Goal: Task Accomplishment & Management: Use online tool/utility

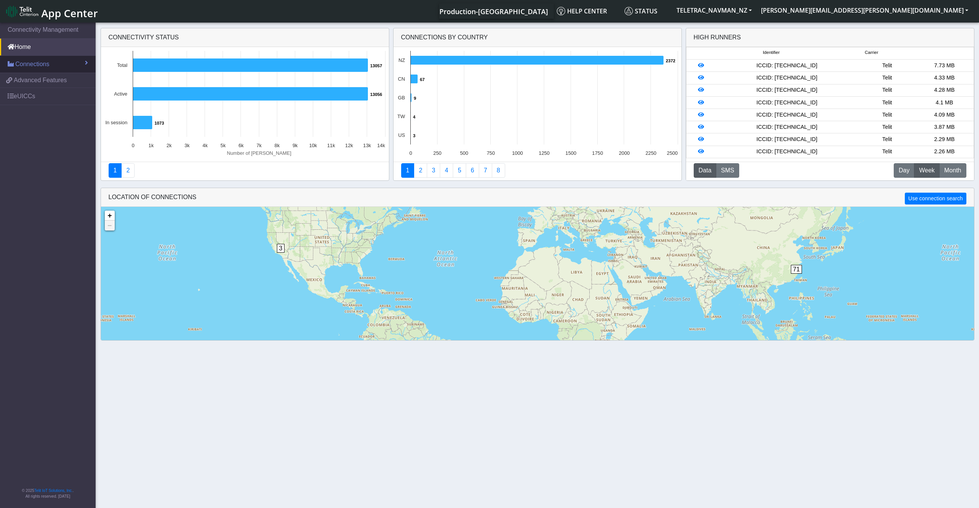
click at [34, 62] on span "Connections" at bounding box center [32, 64] width 34 height 9
click at [61, 82] on link "List" at bounding box center [48, 81] width 96 height 16
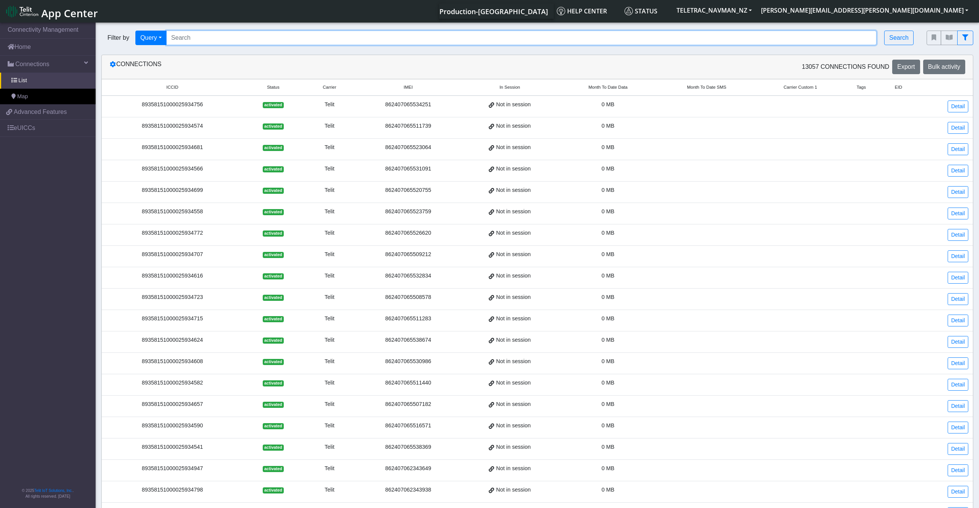
click at [179, 37] on input "Search..." at bounding box center [521, 38] width 711 height 15
paste input "89358151000025941934"
type input "89358151000025941934"
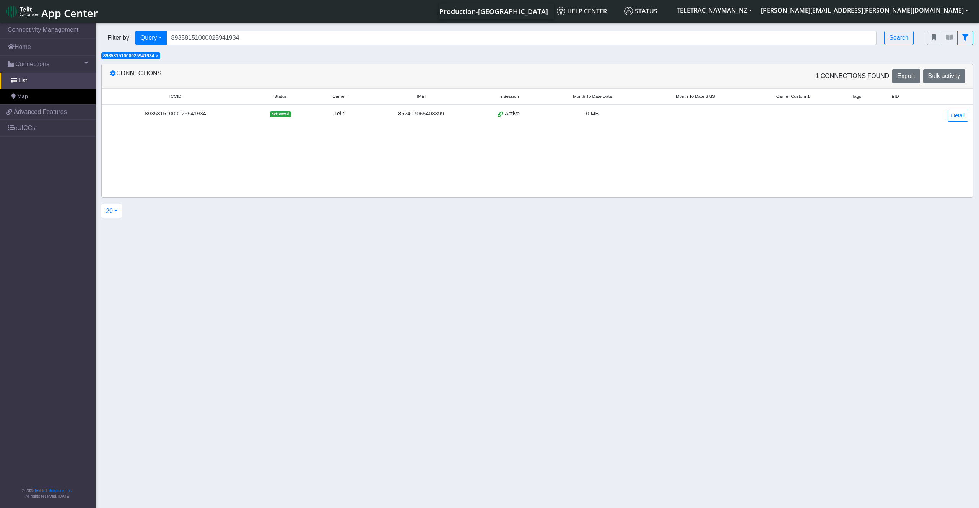
click at [185, 112] on div "89358151000025941934" at bounding box center [175, 114] width 138 height 8
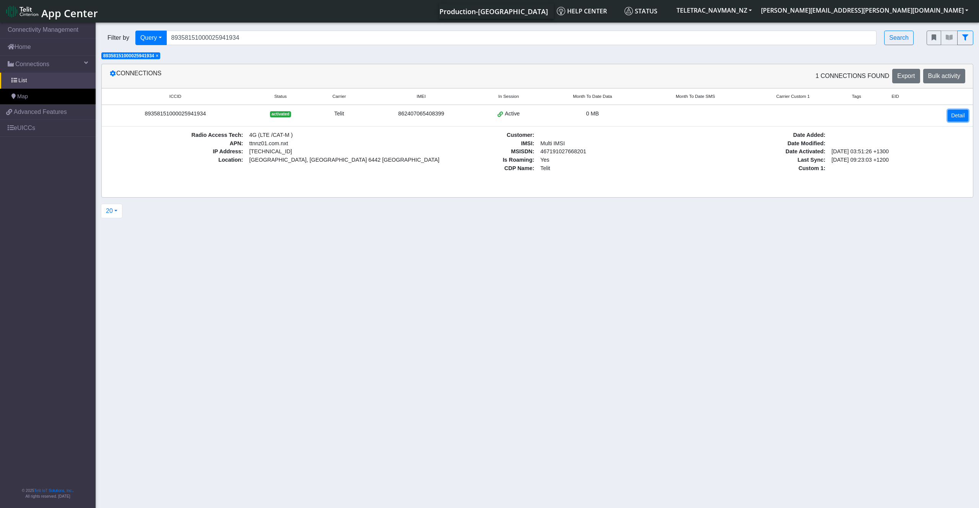
click at [959, 113] on link "Detail" at bounding box center [958, 116] width 21 height 12
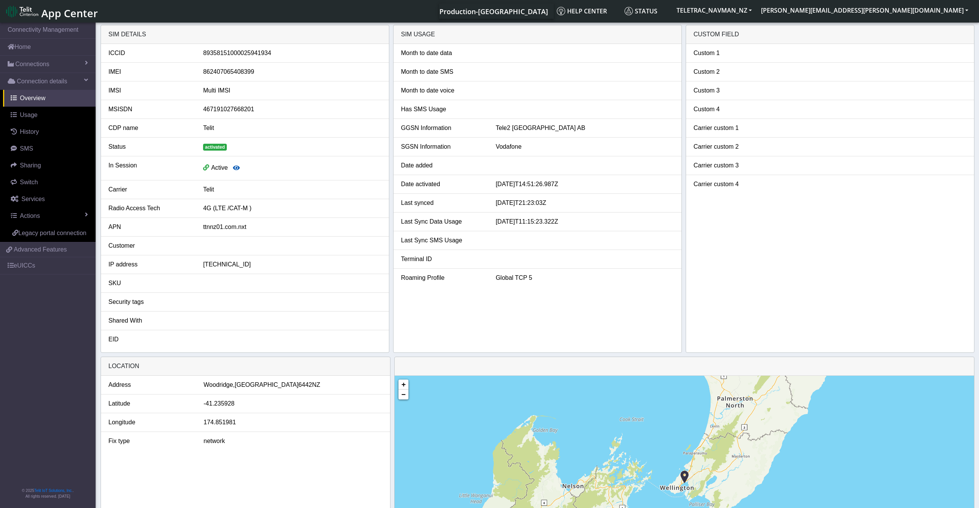
click at [235, 167] on icon "button" at bounding box center [236, 168] width 7 height 6
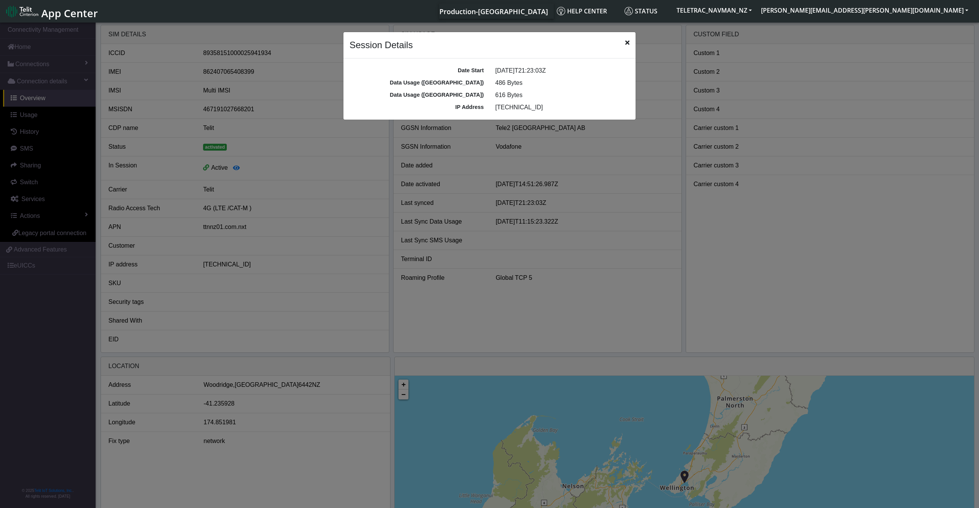
click at [628, 39] on span "Close" at bounding box center [627, 42] width 4 height 9
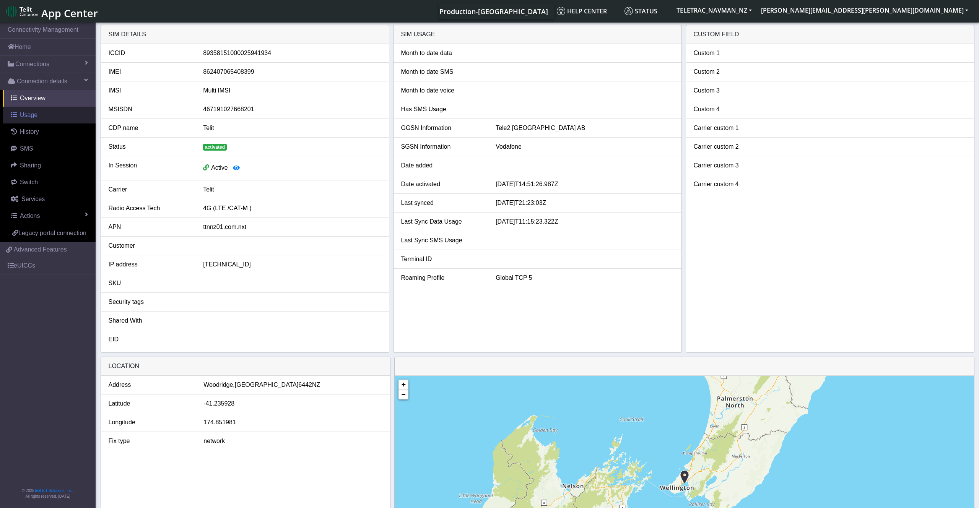
click at [37, 117] on link "Usage" at bounding box center [49, 115] width 93 height 17
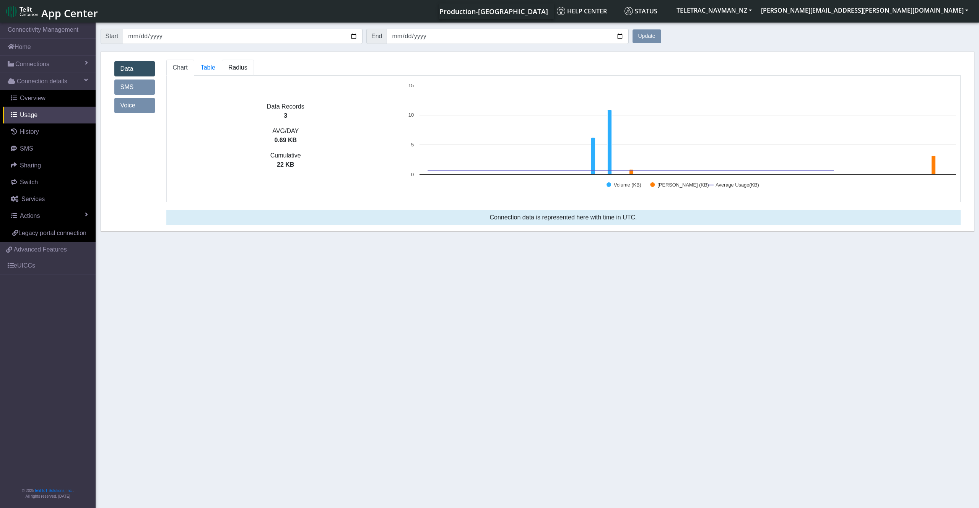
click at [215, 68] on span "Radius" at bounding box center [208, 67] width 15 height 7
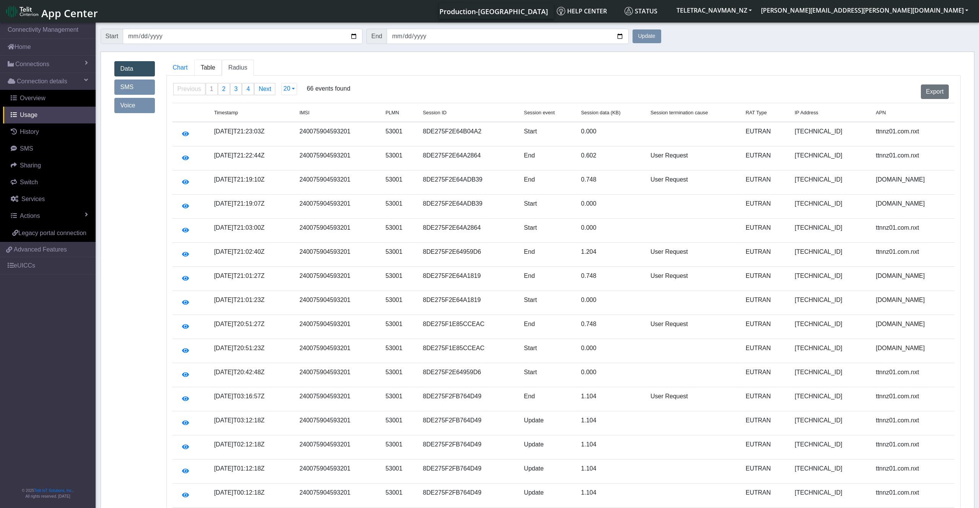
click at [202, 70] on span "Table" at bounding box center [208, 67] width 15 height 7
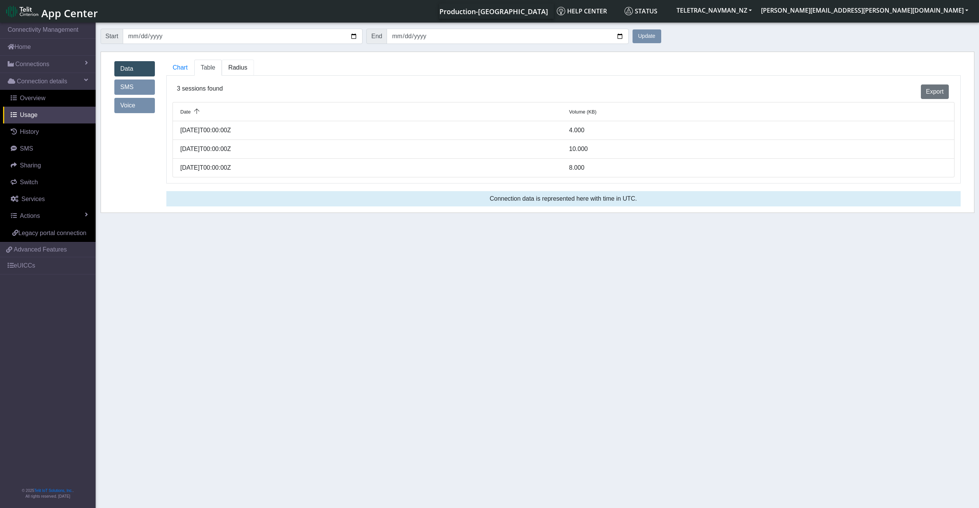
click at [215, 65] on span "Radius" at bounding box center [208, 67] width 15 height 7
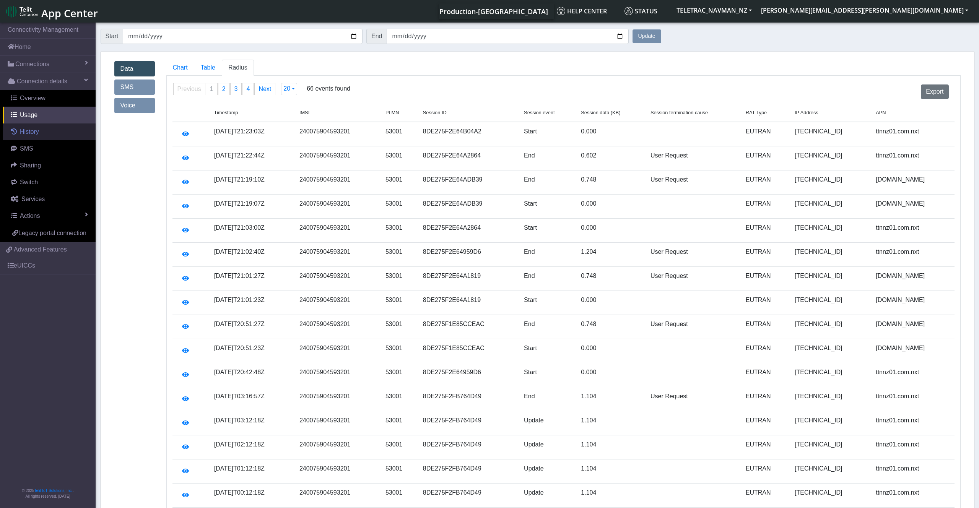
click at [43, 132] on link "History" at bounding box center [49, 132] width 93 height 17
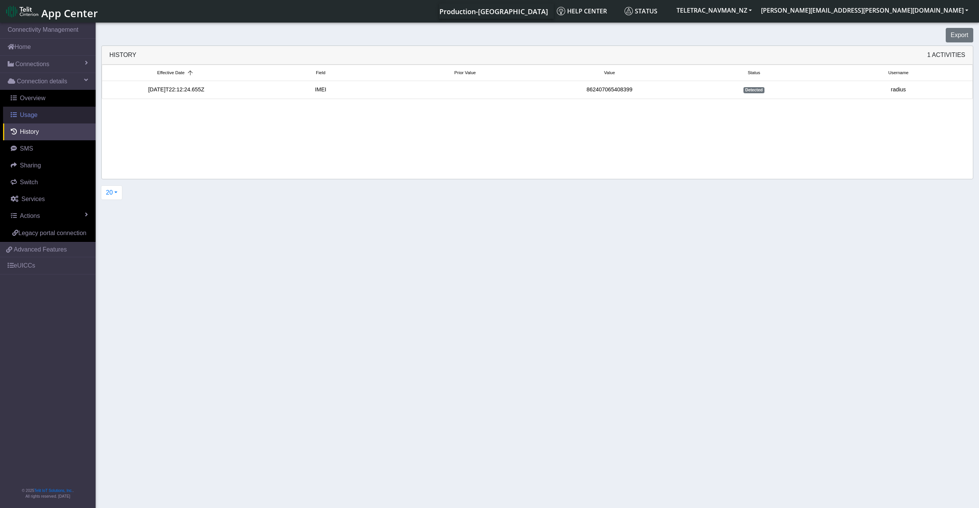
click at [38, 116] on link "Usage" at bounding box center [49, 115] width 93 height 17
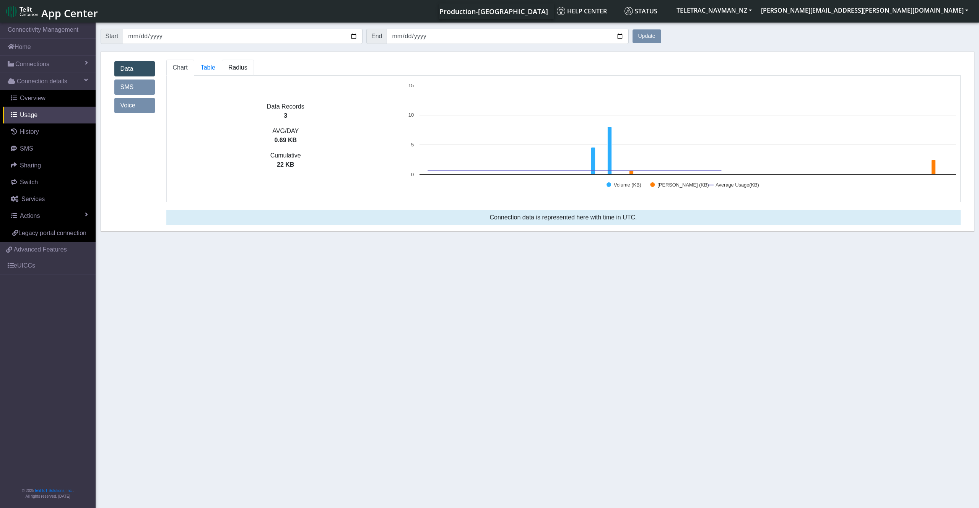
click at [215, 68] on span "Radius" at bounding box center [208, 67] width 15 height 7
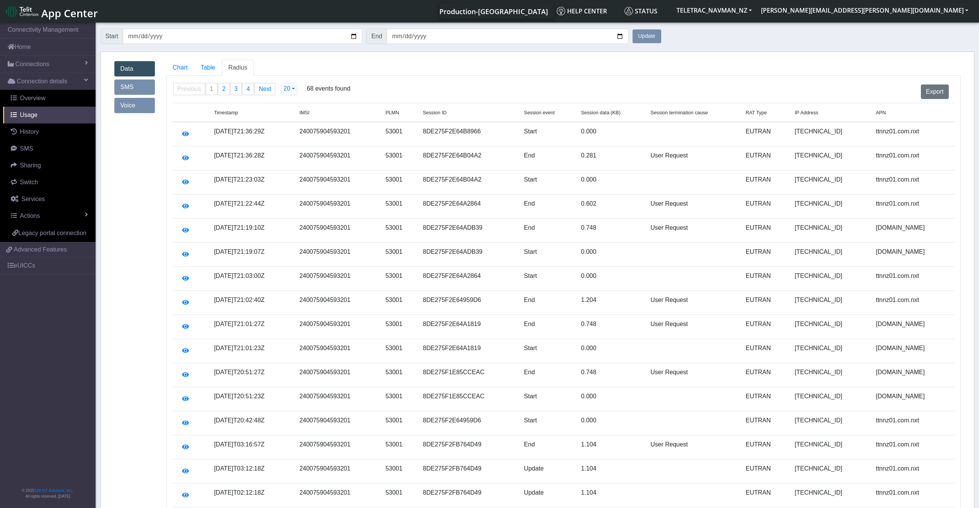
click at [271, 131] on td "[DATE]T21:36:29Z" at bounding box center [252, 134] width 85 height 24
click at [85, 65] on link "Connections" at bounding box center [48, 64] width 96 height 17
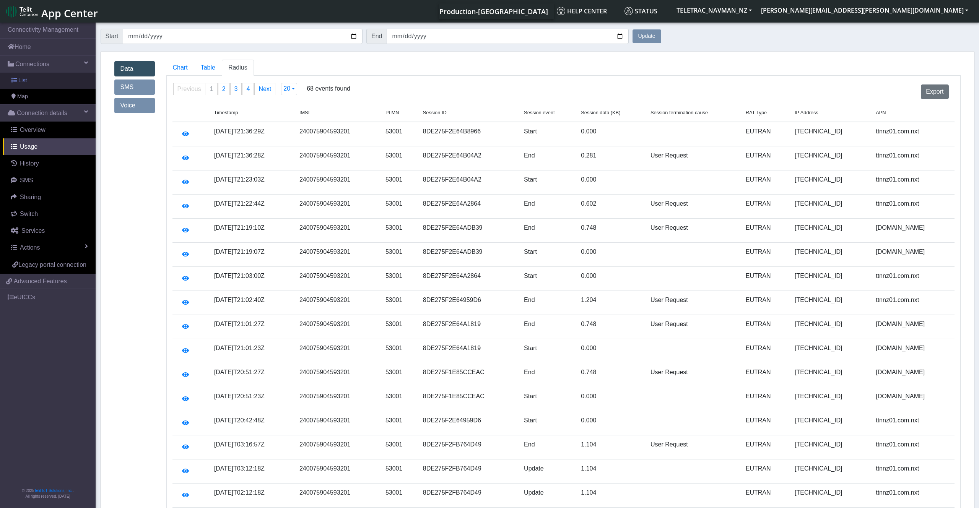
click at [78, 81] on link "List" at bounding box center [48, 81] width 96 height 16
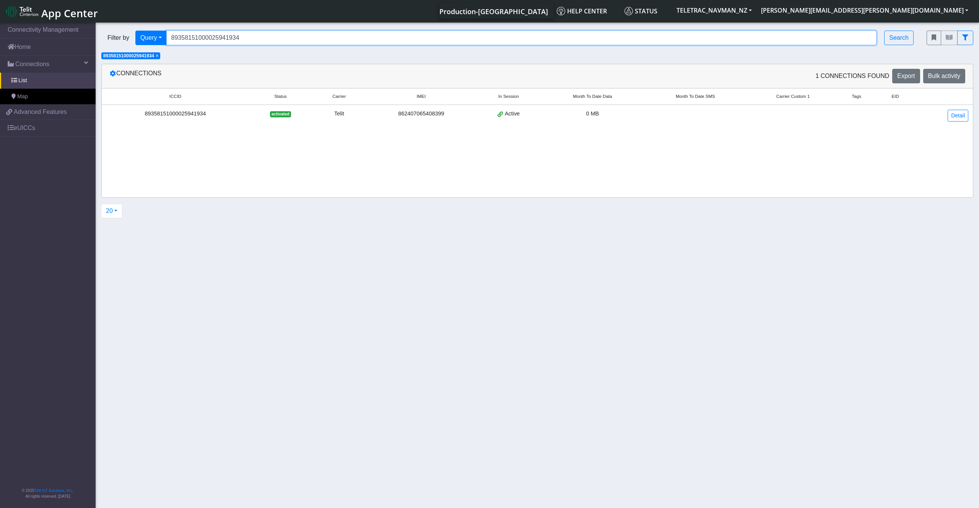
drag, startPoint x: 251, startPoint y: 37, endPoint x: 164, endPoint y: 37, distance: 86.4
click at [166, 37] on input "89358151000025941934" at bounding box center [521, 38] width 711 height 15
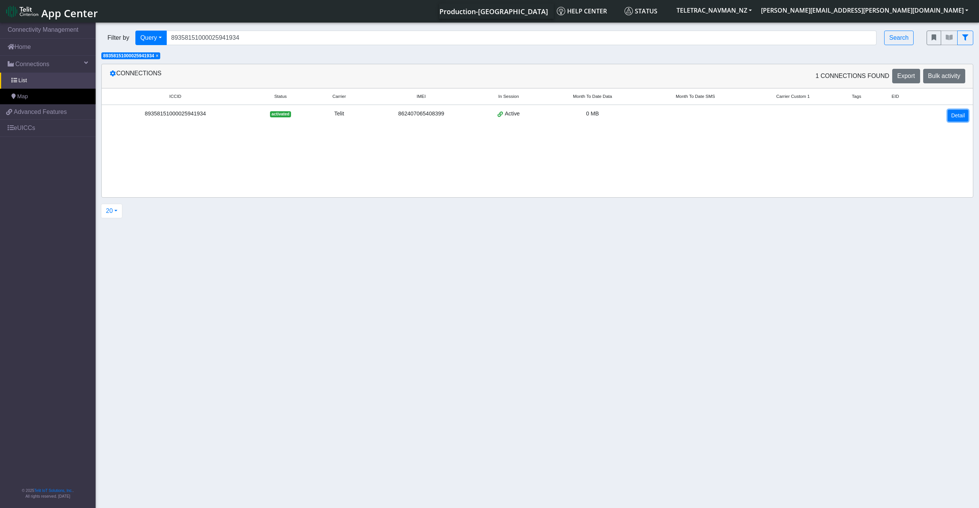
click at [960, 115] on link "Detail" at bounding box center [958, 116] width 21 height 12
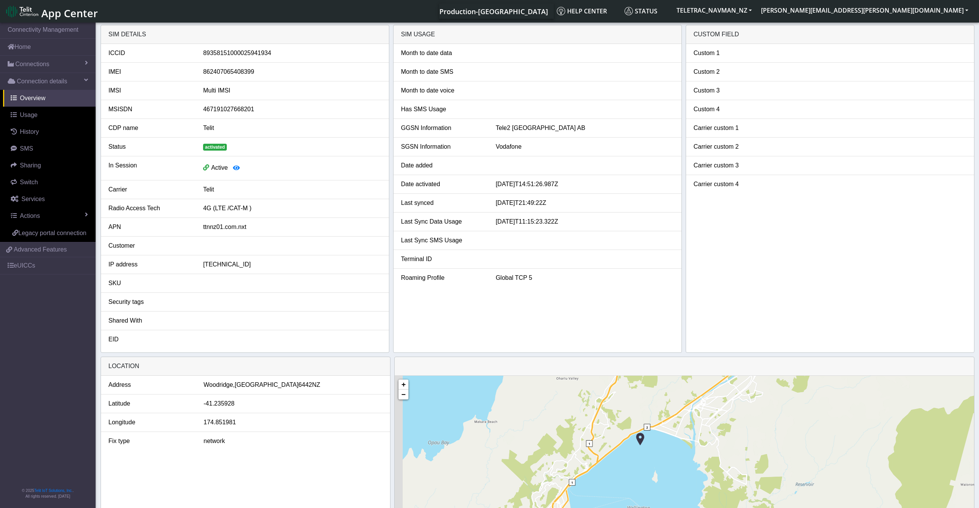
drag, startPoint x: 672, startPoint y: 494, endPoint x: 675, endPoint y: 432, distance: 62.0
click at [681, 421] on div "+ − ©2025 MapQuest, | Terms" at bounding box center [684, 483] width 579 height 214
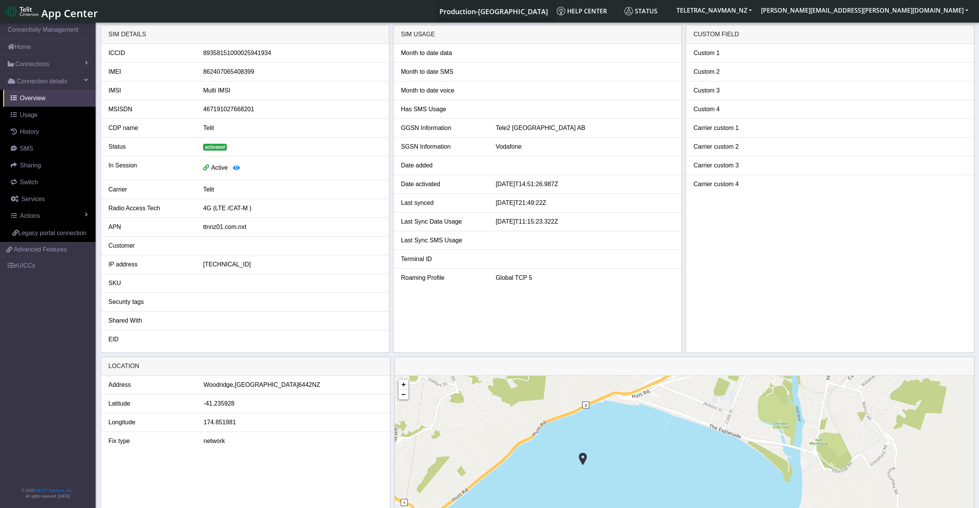
drag, startPoint x: 595, startPoint y: 405, endPoint x: 626, endPoint y: 451, distance: 55.0
click at [626, 451] on div "+ − ©2025 MapQuest, | Terms" at bounding box center [684, 483] width 579 height 214
click at [40, 116] on link "Usage" at bounding box center [49, 115] width 93 height 17
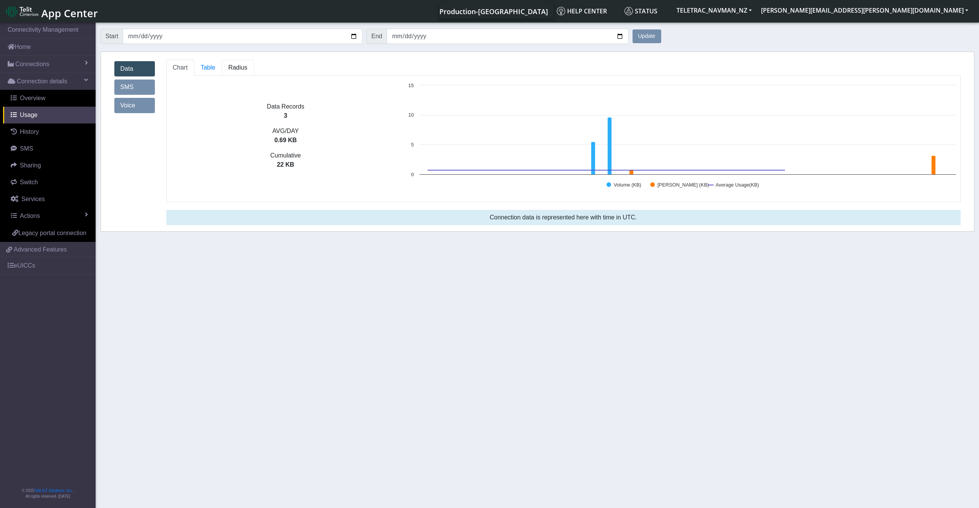
click at [215, 65] on span "Radius" at bounding box center [208, 67] width 15 height 7
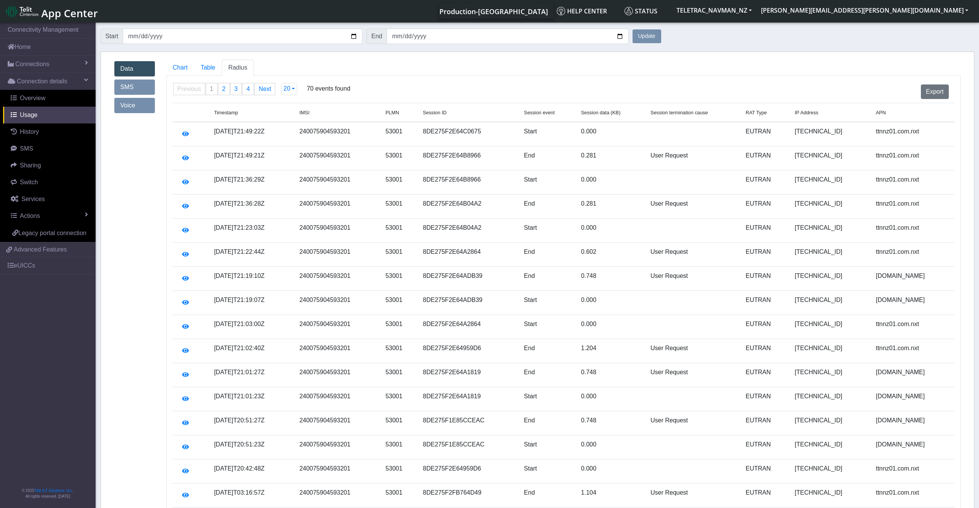
click at [137, 87] on link "SMS" at bounding box center [134, 87] width 41 height 15
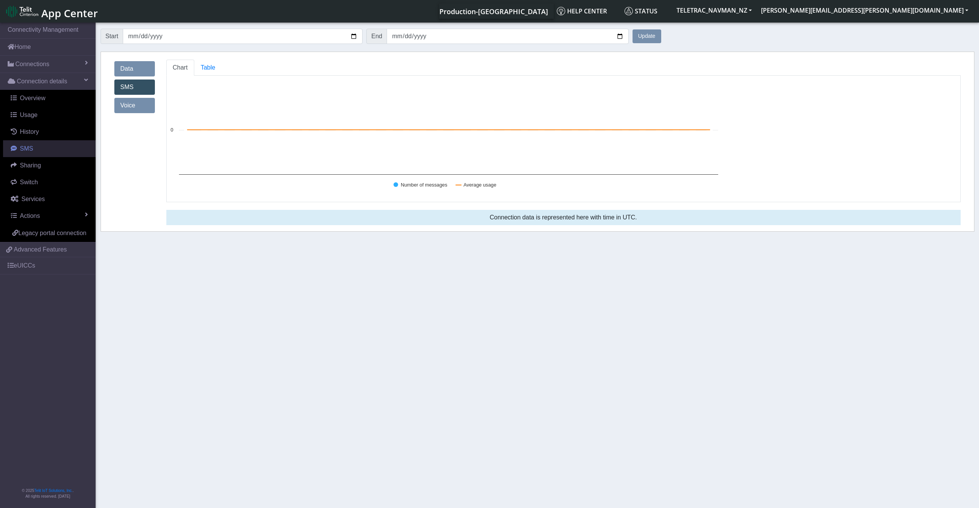
click at [23, 150] on span "SMS" at bounding box center [26, 148] width 13 height 7
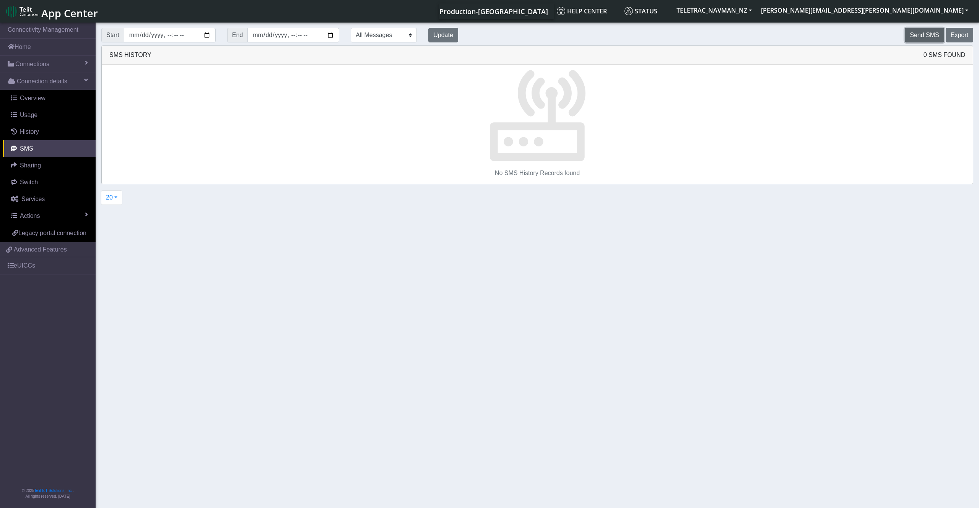
click at [927, 31] on button "Send SMS" at bounding box center [924, 35] width 39 height 15
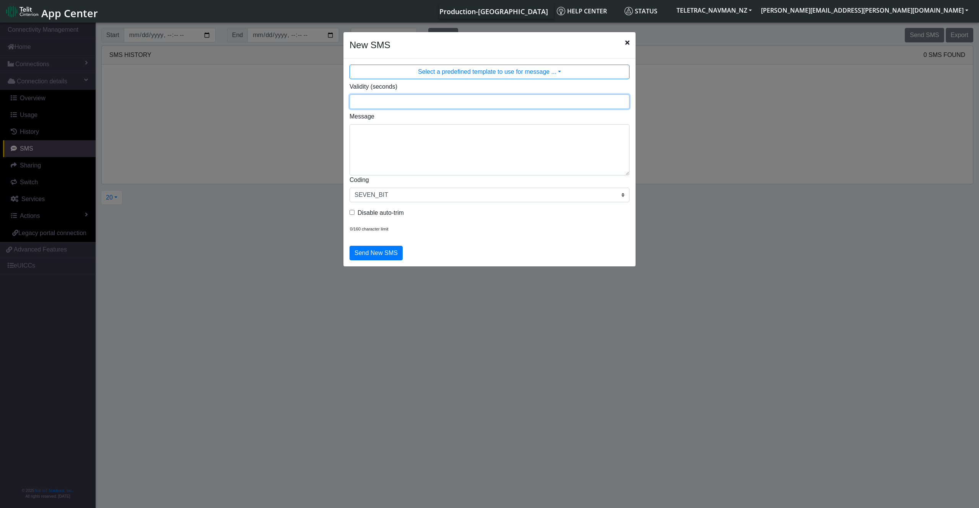
click at [397, 101] on input "Validity (seconds)" at bounding box center [490, 101] width 280 height 15
type input "900"
click at [381, 133] on textarea "Message" at bounding box center [490, 149] width 280 height 51
type textarea "!R0"
click at [379, 252] on button "Send New SMS" at bounding box center [376, 253] width 53 height 15
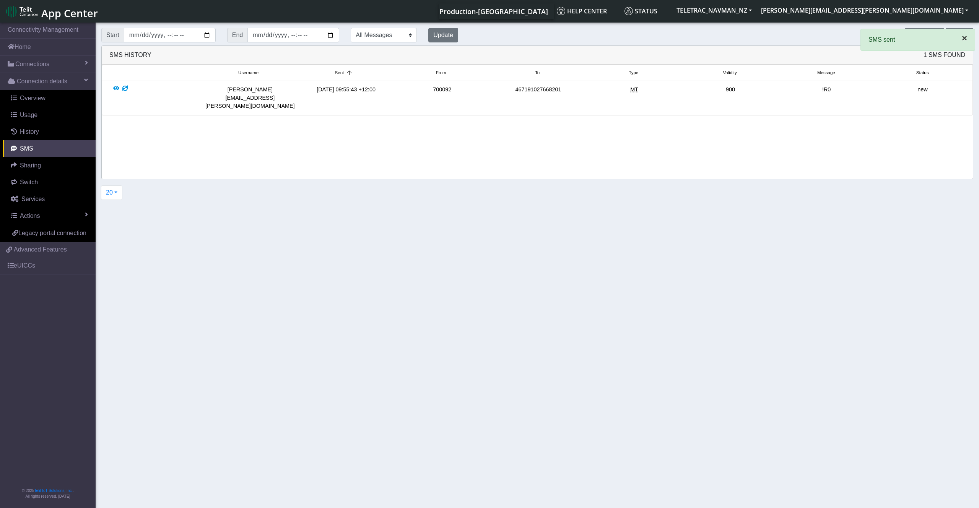
click at [962, 39] on span "×" at bounding box center [964, 38] width 5 height 10
click at [449, 34] on button "Update" at bounding box center [443, 35] width 30 height 15
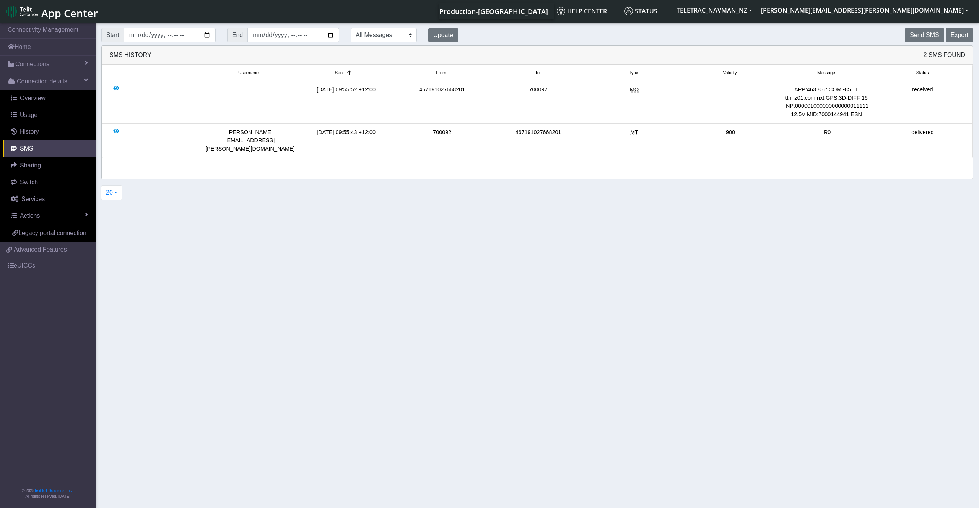
click at [943, 250] on section "Connectivity Management Home Connections List Map Connection details Overview U…" at bounding box center [489, 266] width 979 height 490
click at [928, 36] on button "Send SMS" at bounding box center [924, 35] width 39 height 15
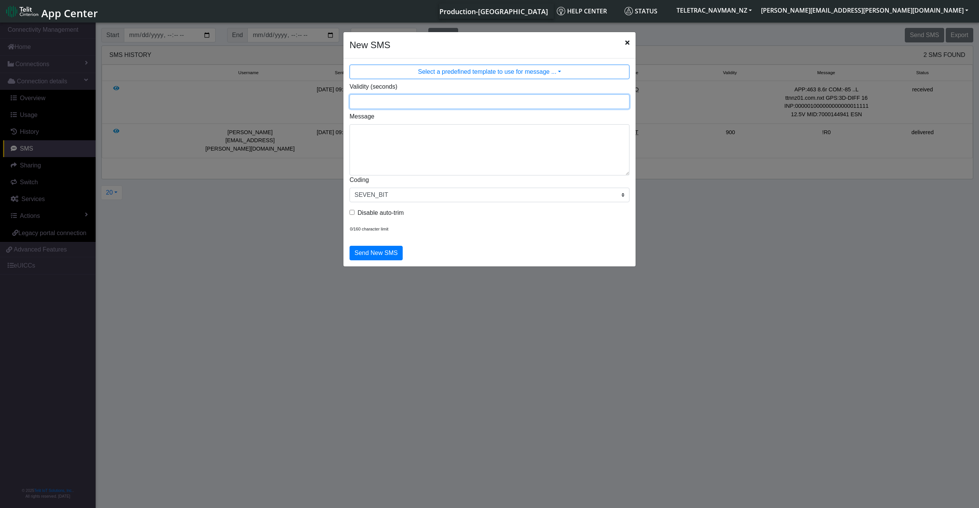
click at [385, 103] on input "Validity (seconds)" at bounding box center [490, 101] width 280 height 15
type input "900"
drag, startPoint x: 371, startPoint y: 136, endPoint x: 373, endPoint y: 139, distance: 4.1
click at [371, 136] on textarea "Message" at bounding box center [490, 149] width 280 height 51
paste textarea "2319,0,"[TECHNICAL_ID]""
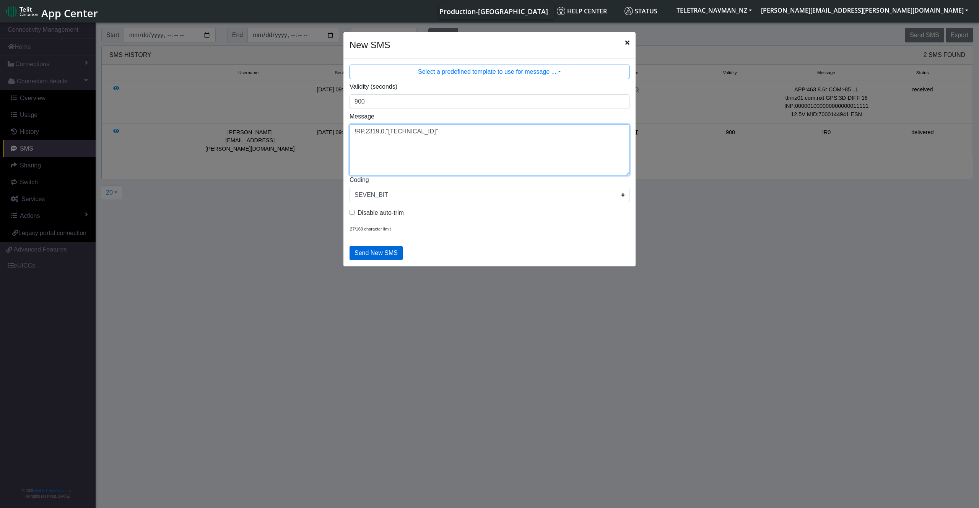
type textarea "!RP,2319,0,"[TECHNICAL_ID]""
click at [389, 255] on button "Send New SMS" at bounding box center [376, 253] width 53 height 15
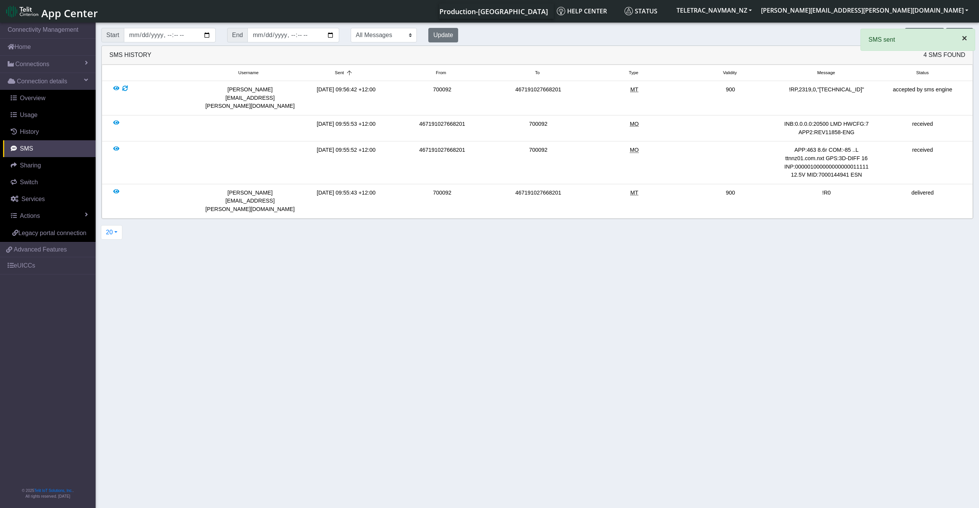
click at [963, 42] on span "×" at bounding box center [964, 38] width 5 height 10
click at [931, 34] on button "Send SMS" at bounding box center [924, 35] width 39 height 15
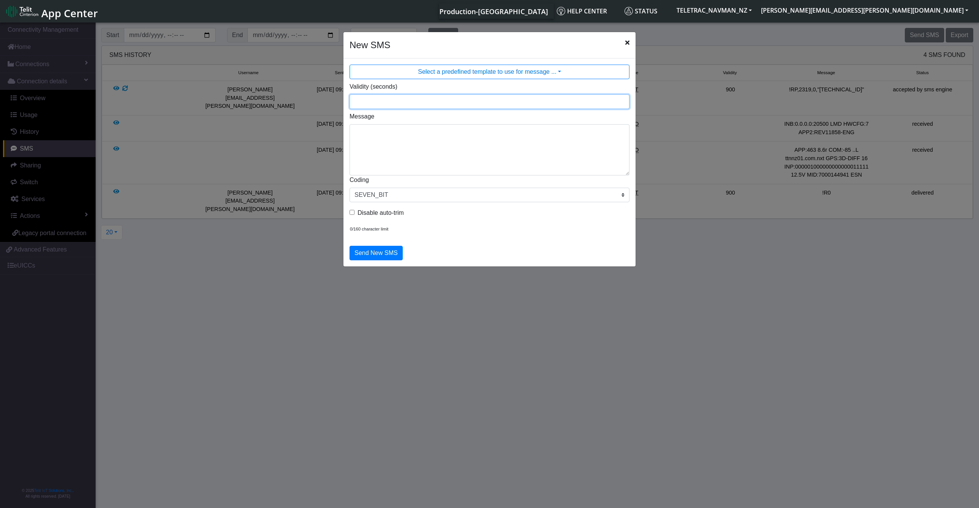
click at [413, 104] on input "Validity (seconds)" at bounding box center [490, 101] width 280 height 15
type input "900"
click at [408, 135] on textarea "Message" at bounding box center [490, 149] width 280 height 51
paste textarea "769,0,2010"
type textarea "!RP,769,0,2010"
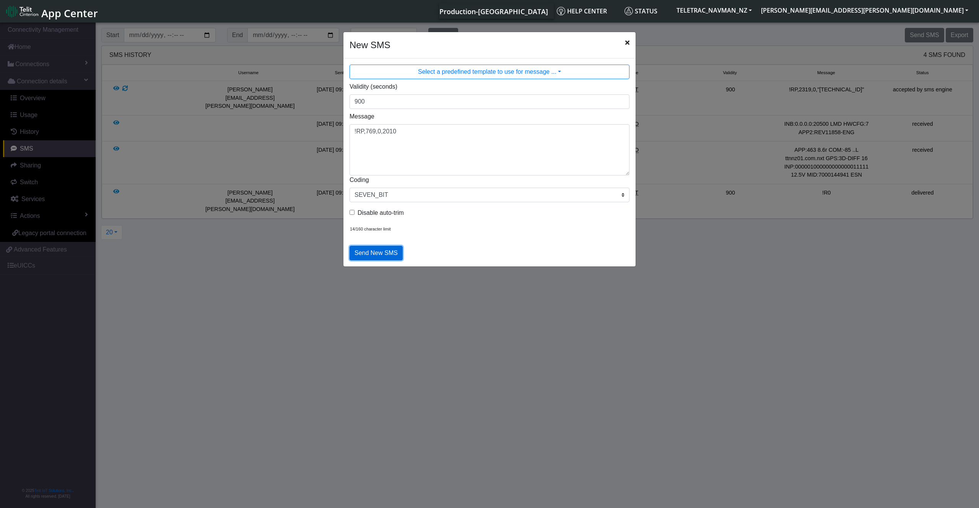
click at [380, 252] on button "Send New SMS" at bounding box center [376, 253] width 53 height 15
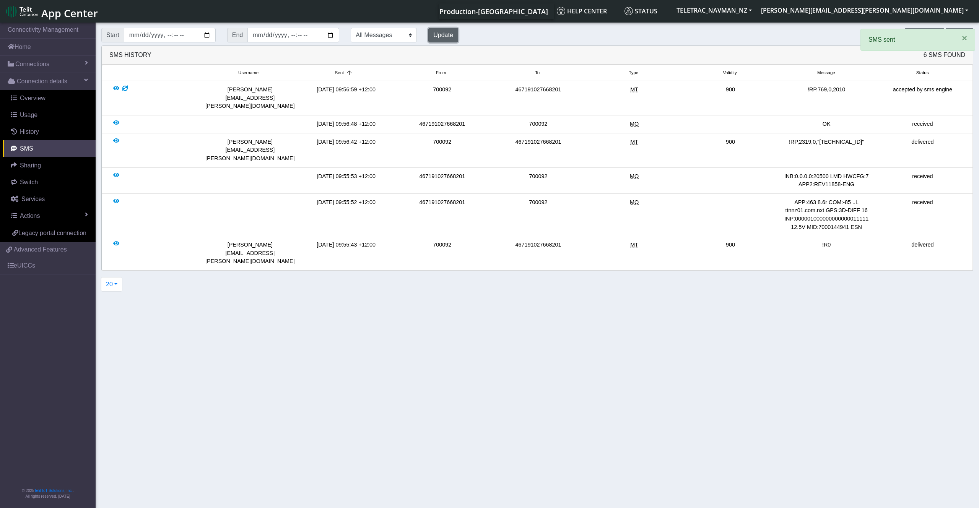
click at [448, 36] on button "Update" at bounding box center [443, 35] width 30 height 15
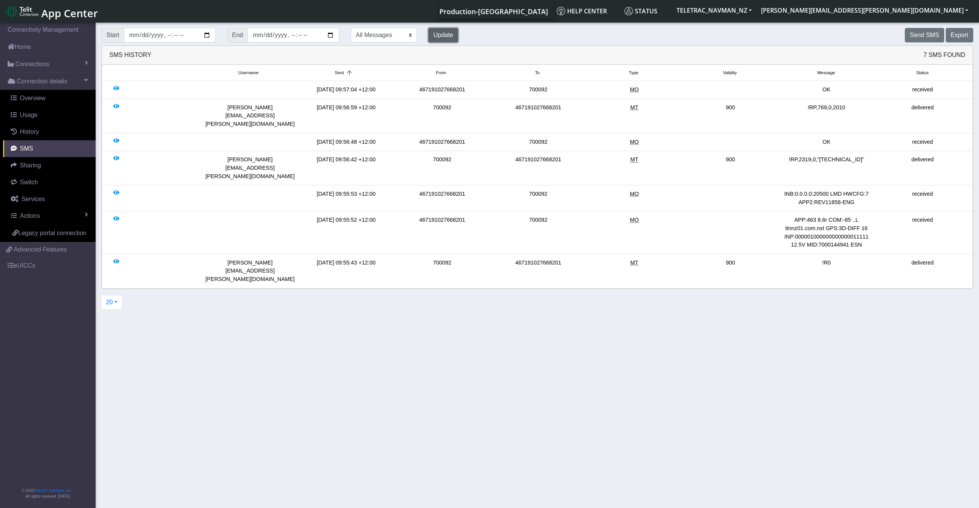
click at [448, 36] on button "Update" at bounding box center [443, 35] width 30 height 15
click at [924, 37] on button "Send SMS" at bounding box center [924, 35] width 39 height 15
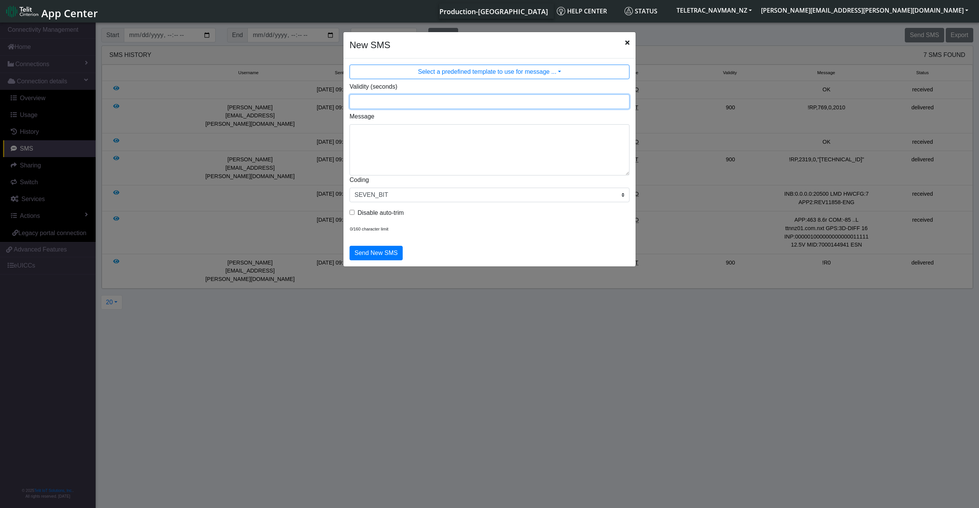
click at [384, 106] on input "Validity (seconds)" at bounding box center [490, 101] width 280 height 15
type input "900"
click at [415, 132] on textarea "Message" at bounding box center [490, 149] width 280 height 51
paste textarea "2320,0,"[TECHNICAL_ID]""
type textarea "!RP,2320,0,"[TECHNICAL_ID]""
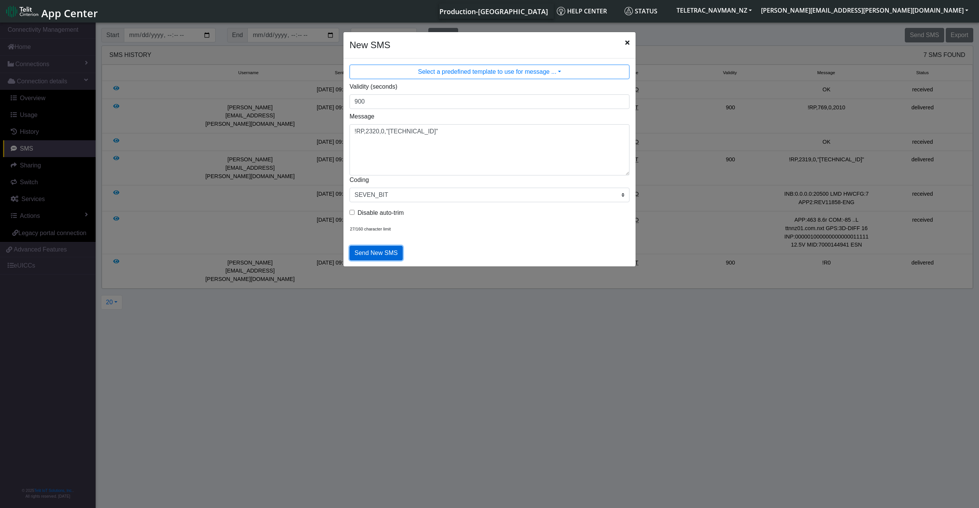
click at [377, 254] on button "Send New SMS" at bounding box center [376, 253] width 53 height 15
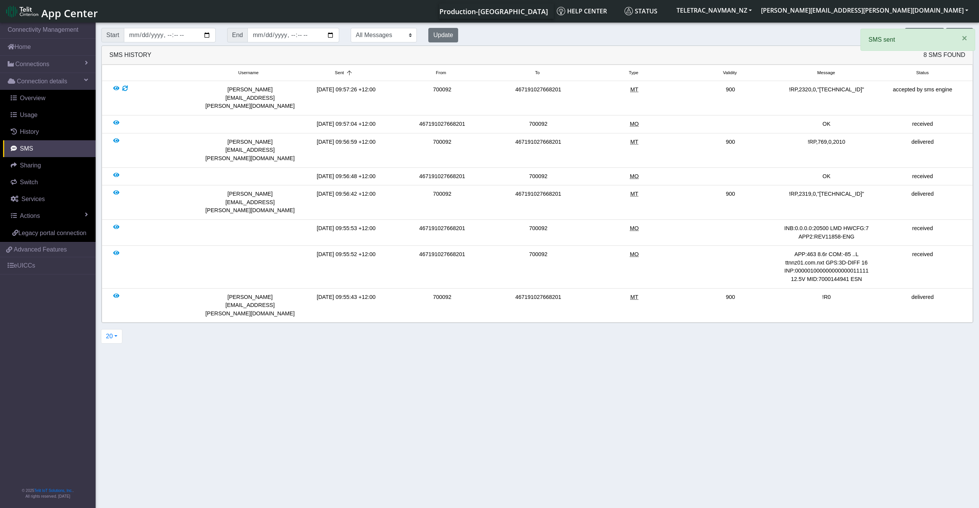
click at [903, 115] on li "[DATE] 09:57:04 +12:00 467191027668201 700092 MO OK received" at bounding box center [537, 124] width 871 height 18
click at [923, 37] on button "Send SMS" at bounding box center [924, 35] width 39 height 15
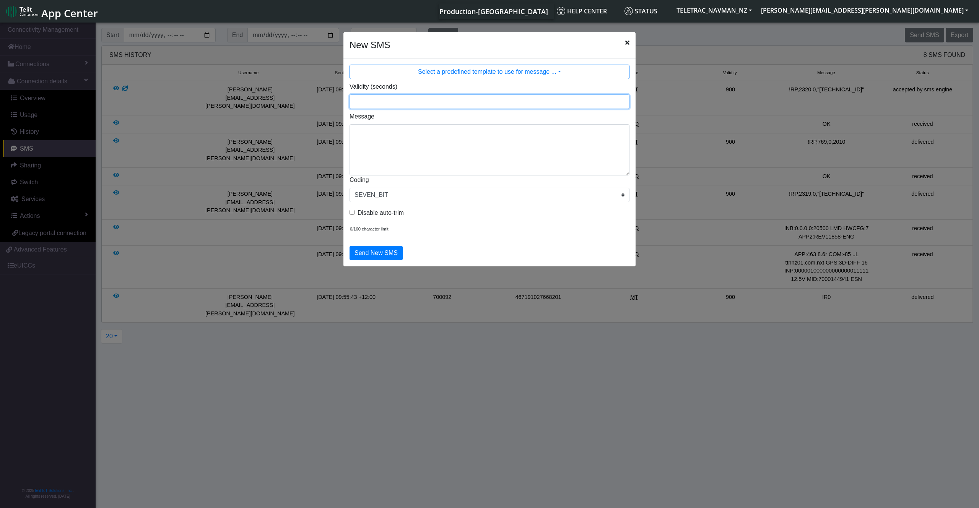
click at [413, 104] on input "Validity (seconds)" at bounding box center [490, 101] width 280 height 15
type input "900"
click at [403, 137] on textarea "Message" at bounding box center [490, 149] width 280 height 51
paste textarea "2325,0,"*""
type textarea "!RP,2325,0,"*""
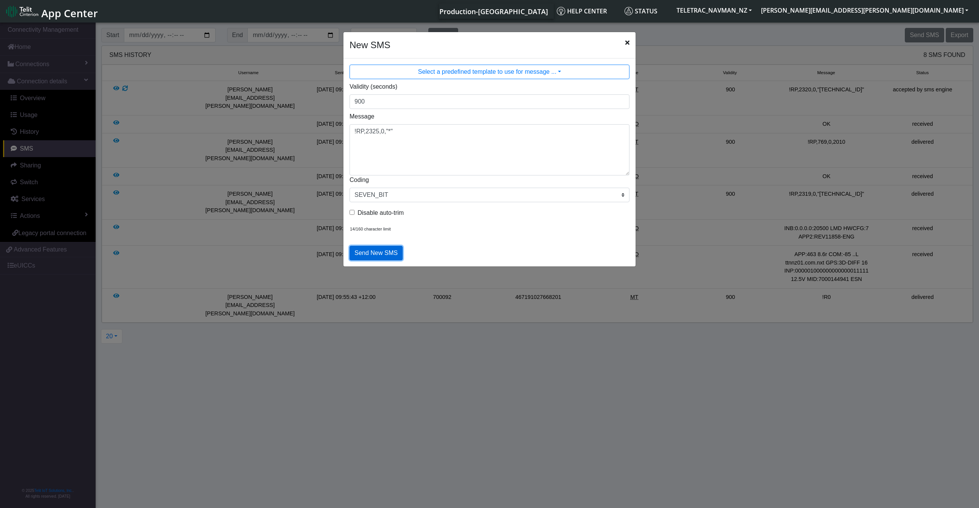
click at [381, 255] on button "Send New SMS" at bounding box center [376, 253] width 53 height 15
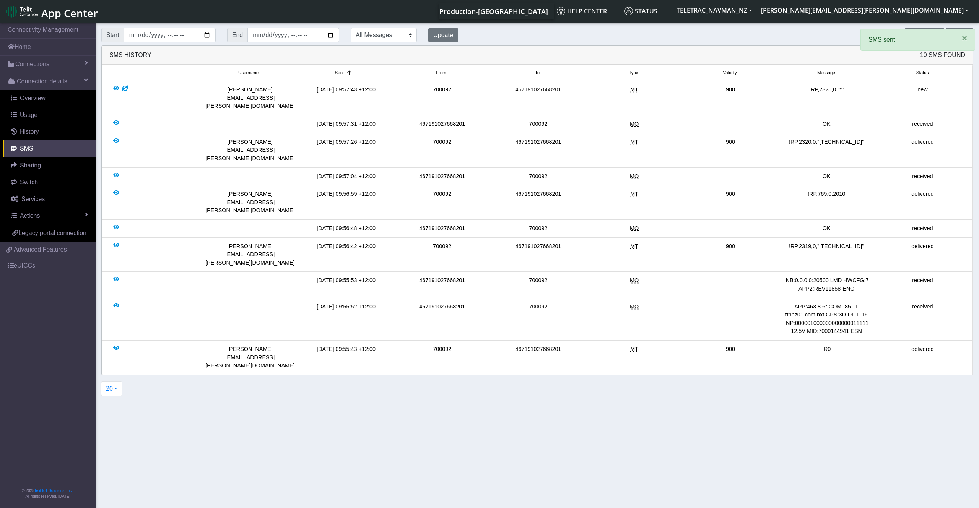
click at [553, 47] on div "SMS History 10 SMS Found" at bounding box center [537, 55] width 871 height 19
click at [921, 39] on button "Send SMS" at bounding box center [924, 35] width 39 height 15
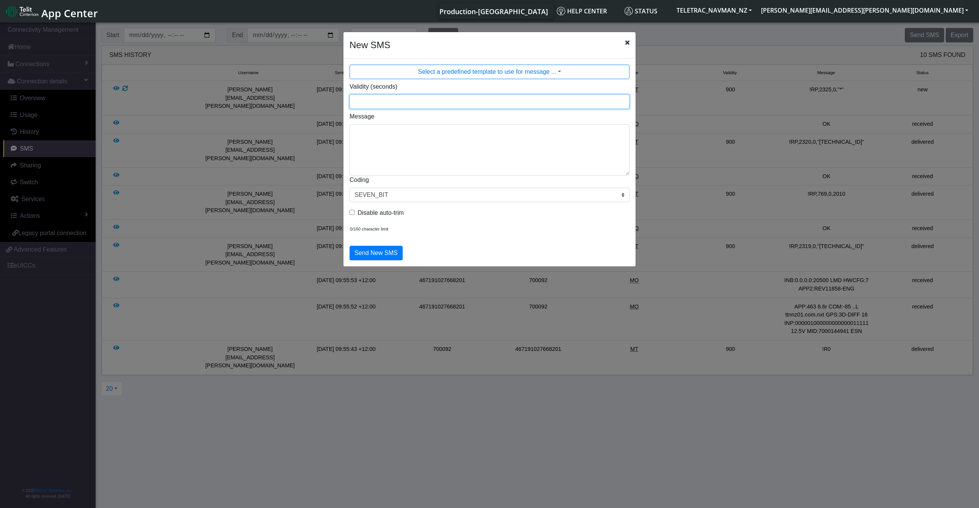
click at [390, 97] on input "Validity (seconds)" at bounding box center [490, 101] width 280 height 15
type input "900"
click at [398, 148] on textarea "Message" at bounding box center [490, 149] width 280 height 51
paste textarea "2326,0,"[TECHNICAL_ID]""
type textarea "!RP,2326,0,"[TECHNICAL_ID]""
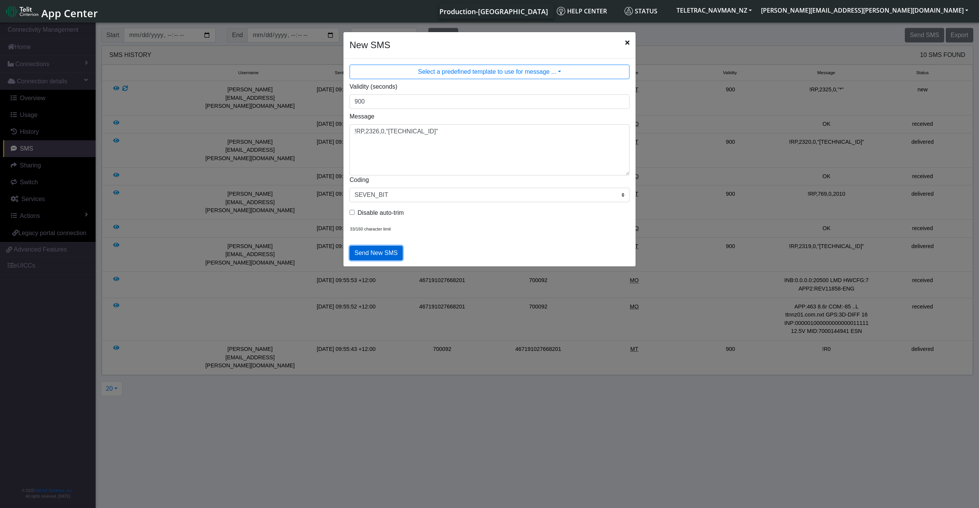
click at [373, 251] on button "Send New SMS" at bounding box center [376, 253] width 53 height 15
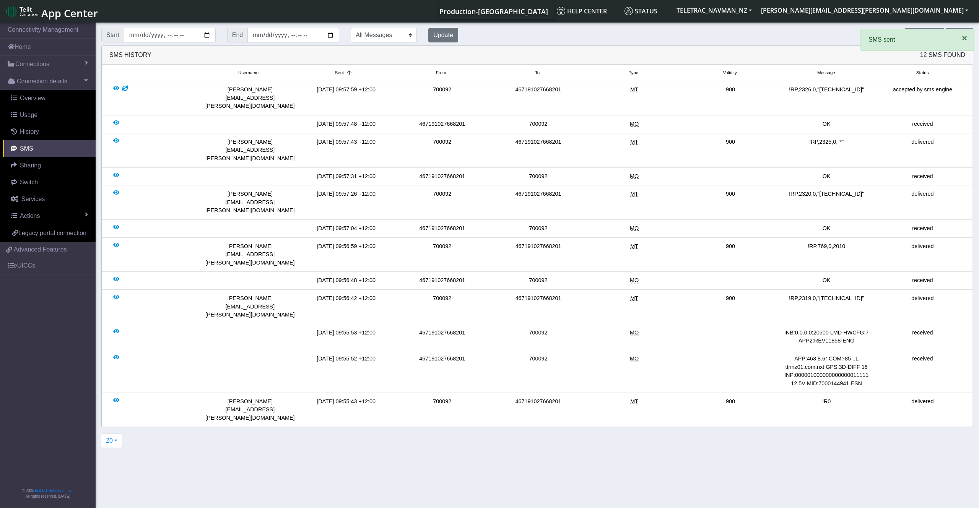
drag, startPoint x: 965, startPoint y: 42, endPoint x: 941, endPoint y: 60, distance: 30.1
click at [966, 42] on span "×" at bounding box center [964, 38] width 5 height 10
click at [925, 34] on button "Send SMS" at bounding box center [924, 35] width 39 height 15
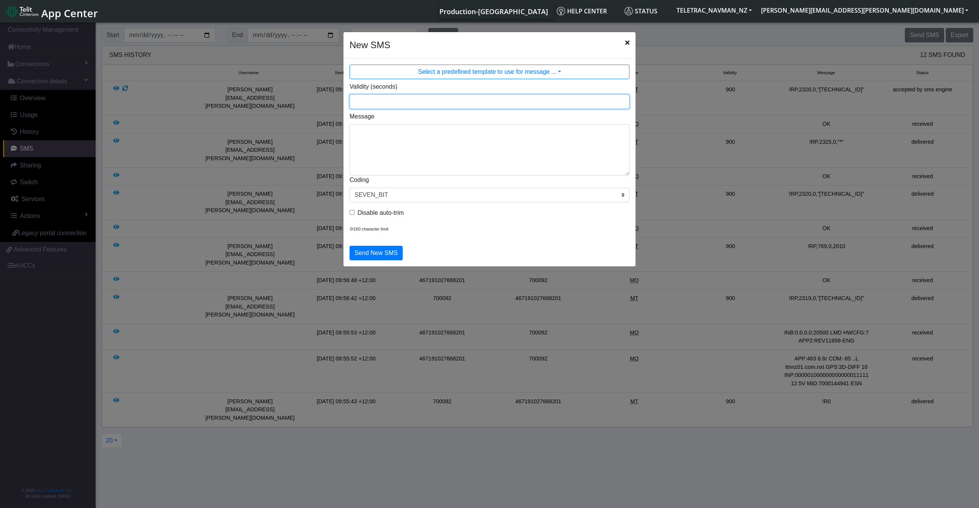
drag, startPoint x: 377, startPoint y: 101, endPoint x: 399, endPoint y: 115, distance: 25.3
click at [381, 101] on input "Validity (seconds)" at bounding box center [490, 101] width 280 height 15
type input "900"
click at [433, 130] on textarea "Message" at bounding box center [490, 149] width 280 height 51
paste textarea "262,0,60"
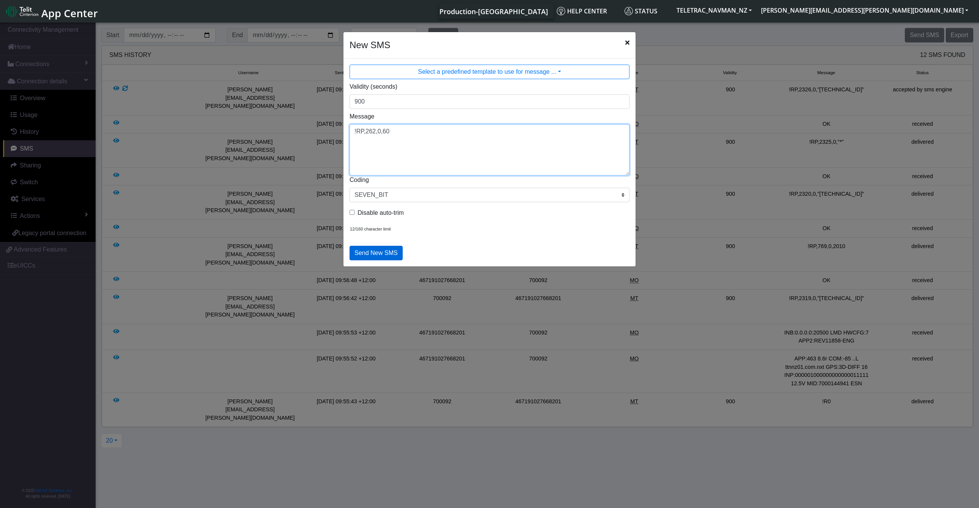
type textarea "!RP,262,0,60"
click at [380, 252] on button "Send New SMS" at bounding box center [376, 253] width 53 height 15
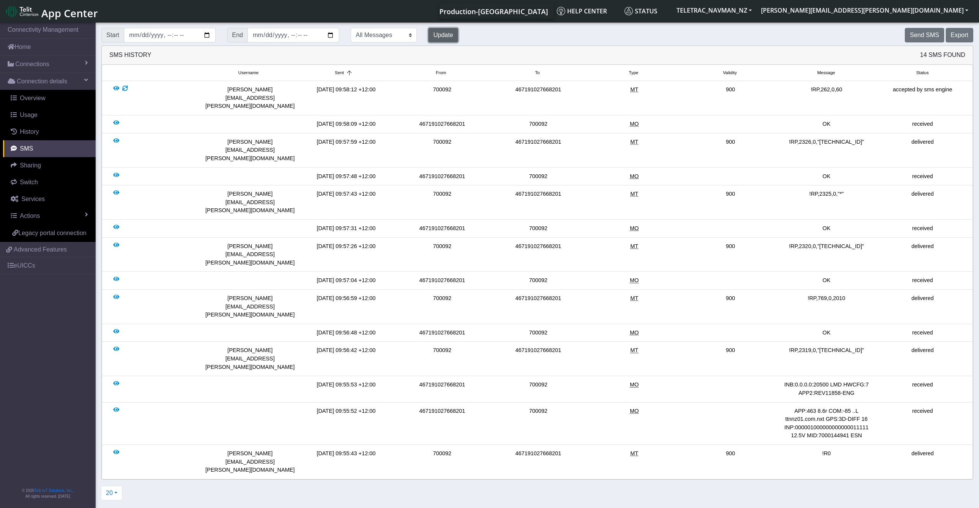
click at [452, 34] on button "Update" at bounding box center [443, 35] width 30 height 15
